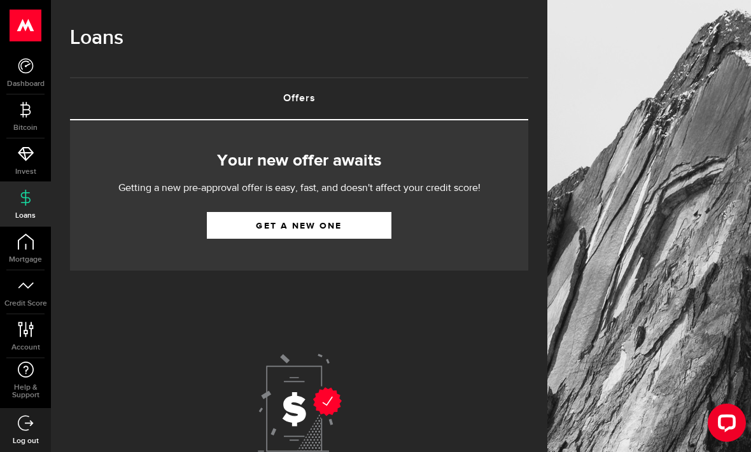
scroll to position [7, 0]
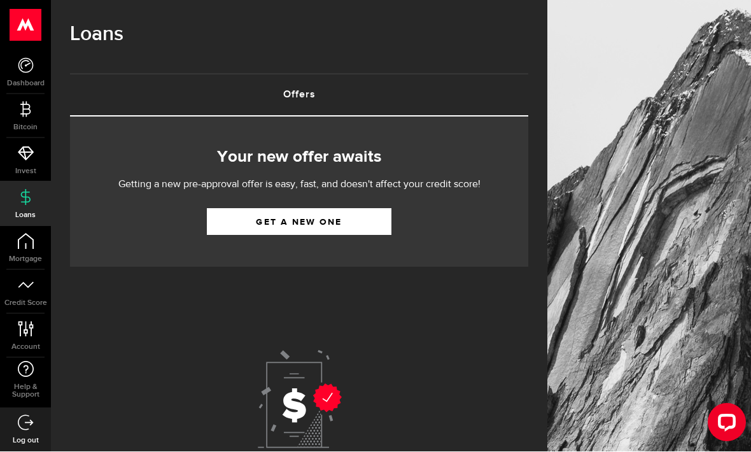
click at [368, 223] on link "Get a new one" at bounding box center [299, 222] width 185 height 27
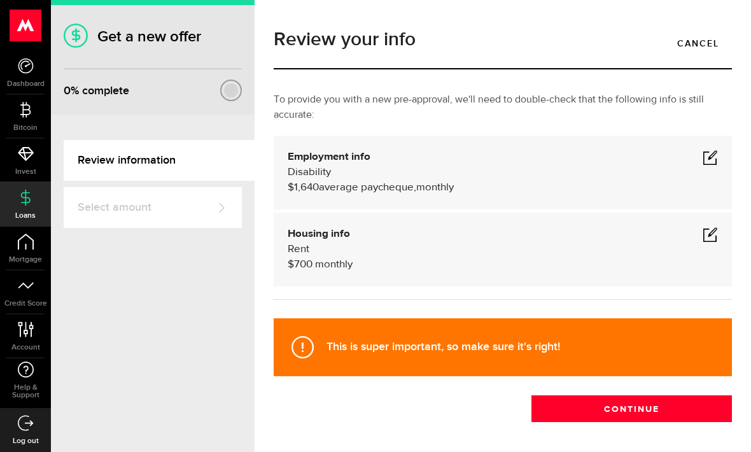
click at [716, 229] on span at bounding box center [710, 234] width 15 height 15
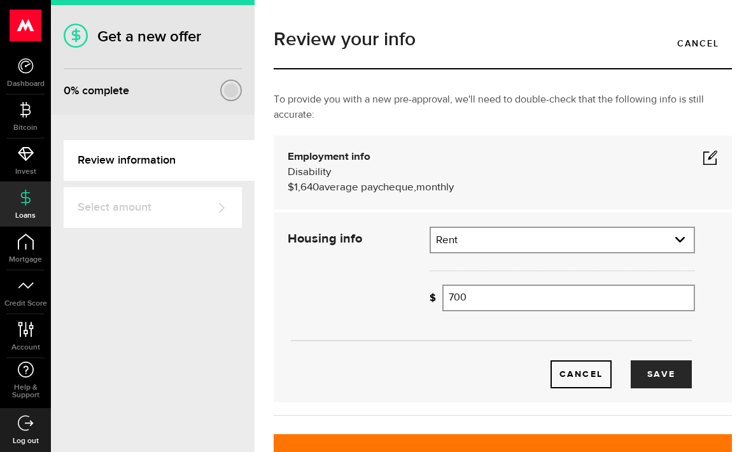
click at [602, 302] on input "700" at bounding box center [569, 298] width 253 height 27
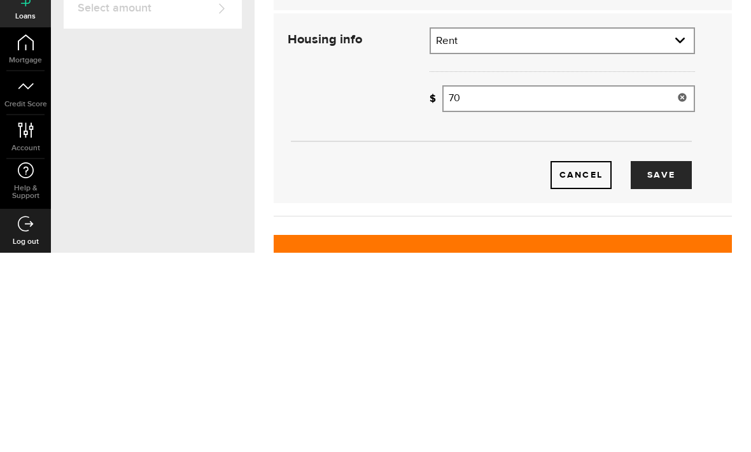
type input "7"
type input "200"
click at [688, 360] on button "Save" at bounding box center [661, 374] width 61 height 28
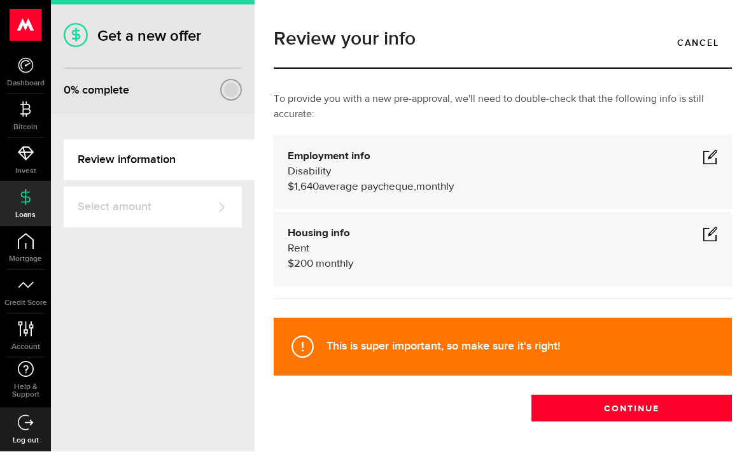
click at [670, 395] on button "Continue" at bounding box center [632, 408] width 201 height 27
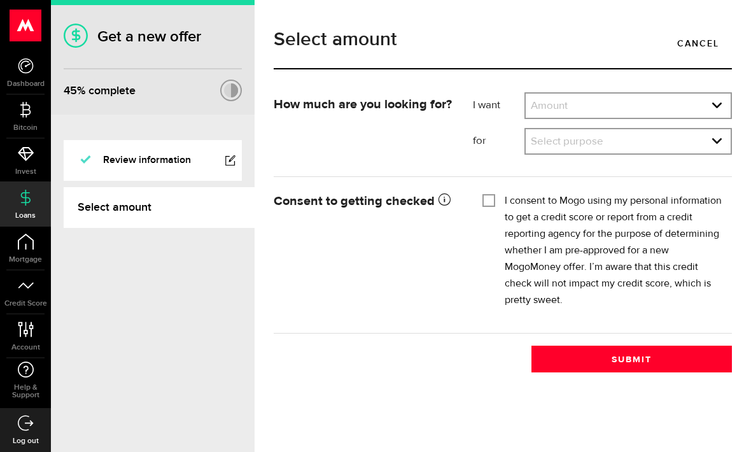
click at [693, 102] on select "Amount $500 $1000 $2000 $3000 $4000 $5000 $6000 $7000 $8000 $9000 $10000 $11000…" at bounding box center [628, 107] width 205 height 27
select select "1000"
click at [683, 145] on select "Select purpose Credit Card Refinancing/Pay Off Credit Cards Debt Consolidation …" at bounding box center [628, 142] width 205 height 27
select select "Other Purpose"
click at [493, 193] on input "I consent to Mogo using my personal information to get a credit score or report…" at bounding box center [489, 199] width 13 height 13
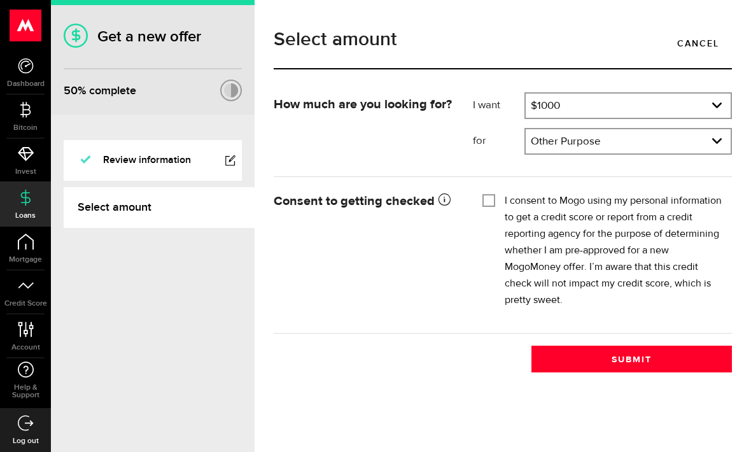
checkbox input "true"
click at [697, 367] on button "Submit" at bounding box center [632, 359] width 201 height 27
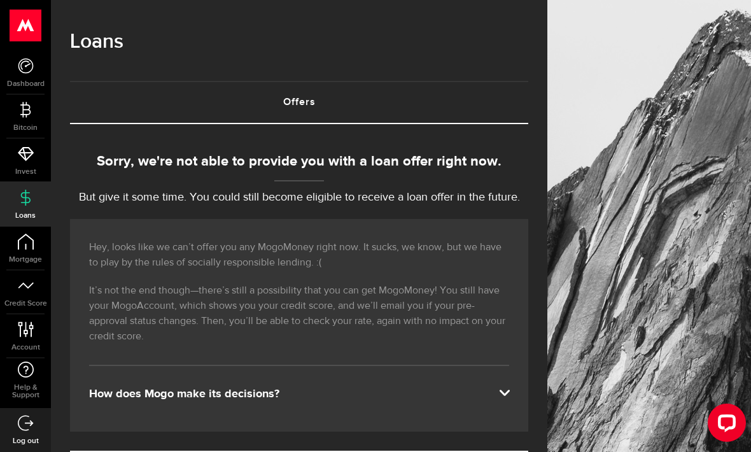
click at [29, 104] on icon at bounding box center [26, 110] width 16 height 16
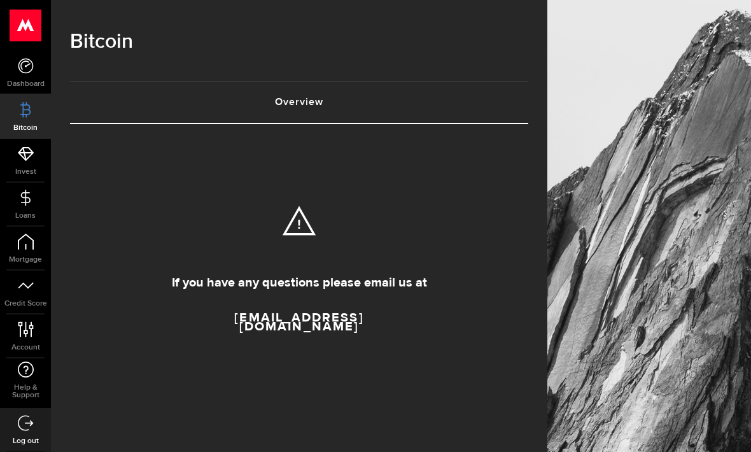
click at [22, 62] on use at bounding box center [25, 65] width 15 height 15
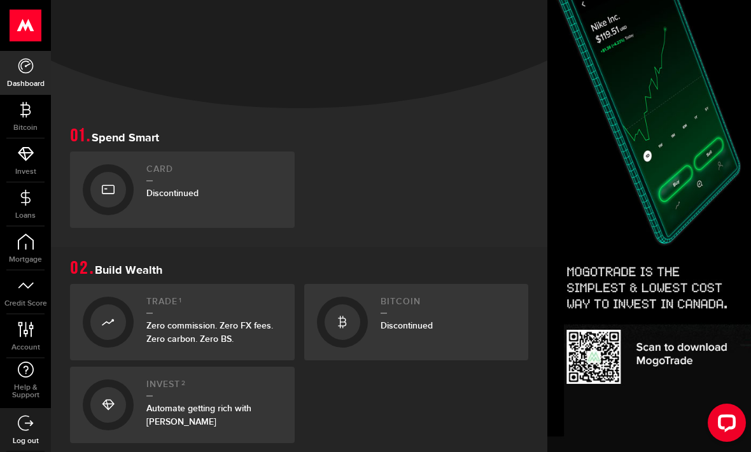
scroll to position [180, 1]
